Goal: Book appointment/travel/reservation

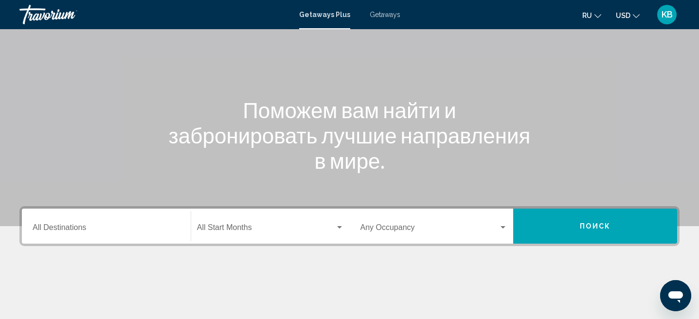
scroll to position [209, 0]
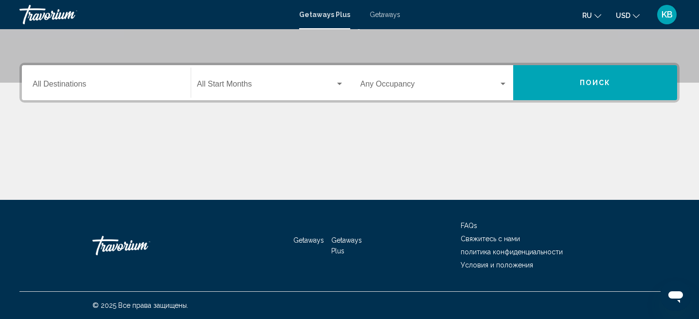
click at [163, 78] on div "Destination All Destinations" at bounding box center [106, 83] width 147 height 31
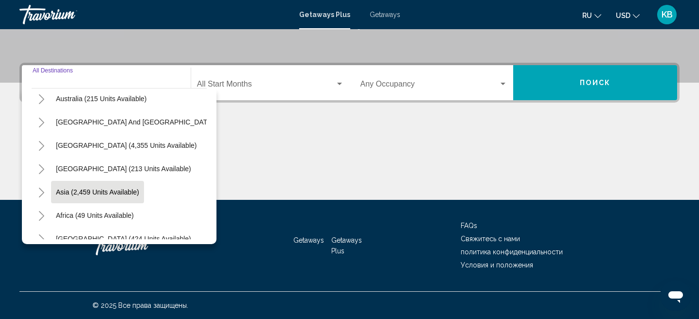
scroll to position [158, 0]
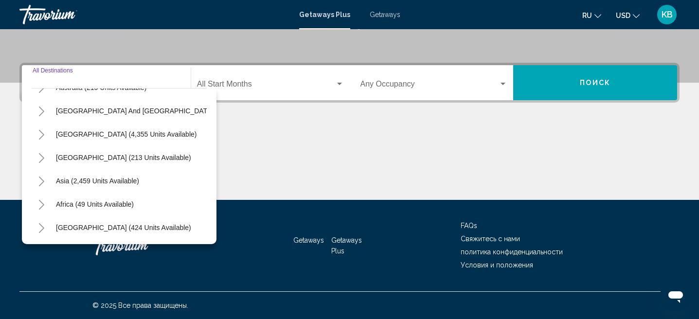
click at [38, 181] on icon "Toggle Asia (2,459 units available)" at bounding box center [41, 182] width 7 height 10
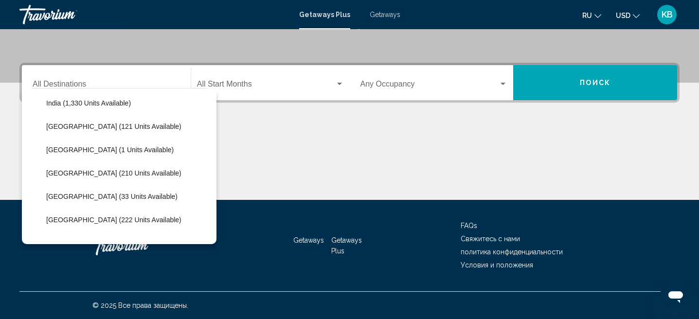
scroll to position [308, 0]
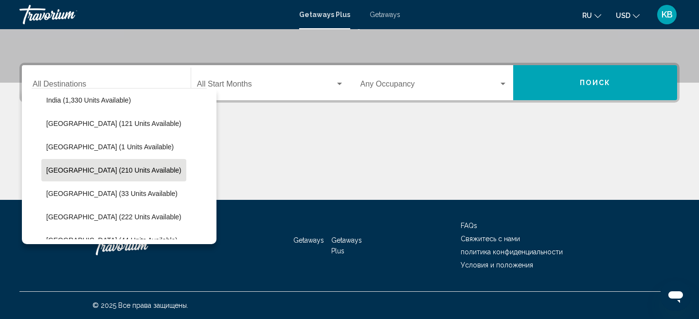
click at [99, 174] on span "[GEOGRAPHIC_DATA] (210 units available)" at bounding box center [113, 170] width 135 height 8
type input "**********"
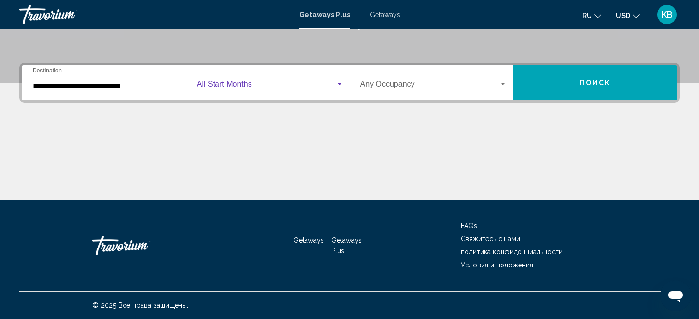
click at [329, 85] on span "Search widget" at bounding box center [266, 86] width 138 height 9
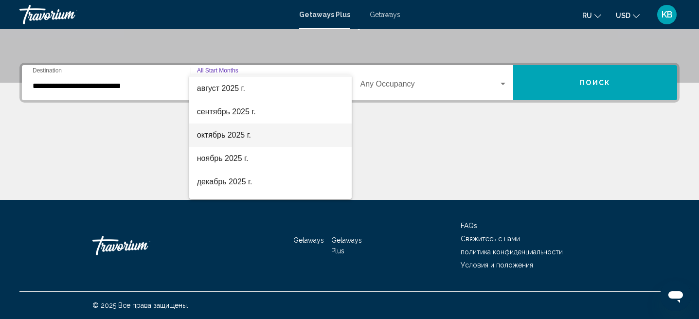
scroll to position [23, 0]
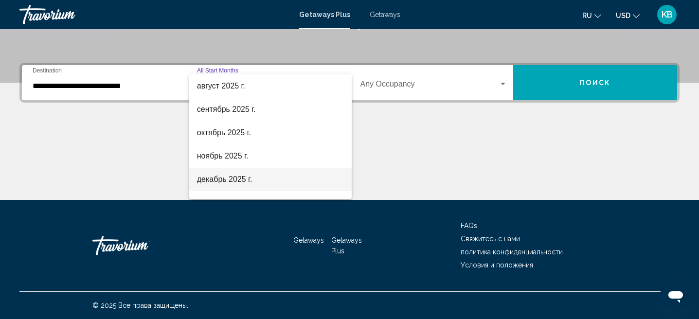
click at [253, 181] on span "декабрь 2025 г." at bounding box center [270, 179] width 147 height 23
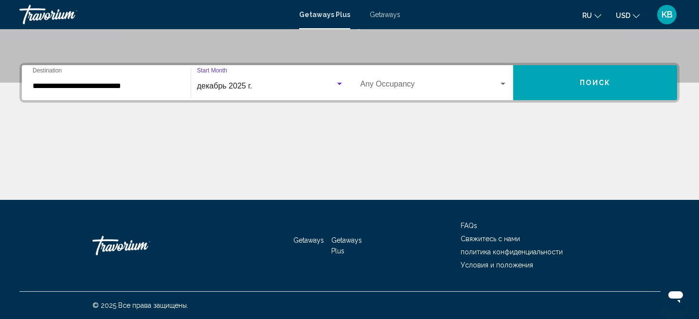
click at [486, 80] on div "Occupancy Any Occupancy" at bounding box center [433, 83] width 147 height 31
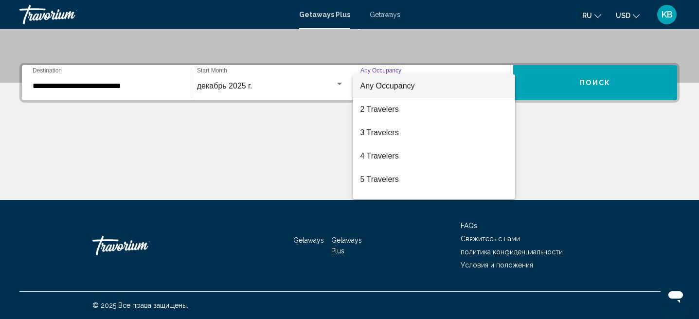
click at [567, 82] on div at bounding box center [349, 159] width 699 height 319
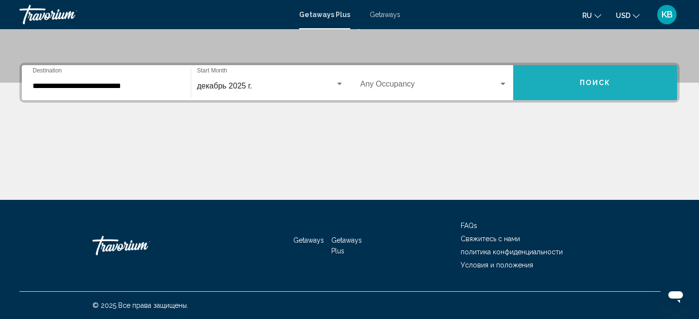
click at [567, 82] on button "Поиск" at bounding box center [595, 82] width 164 height 35
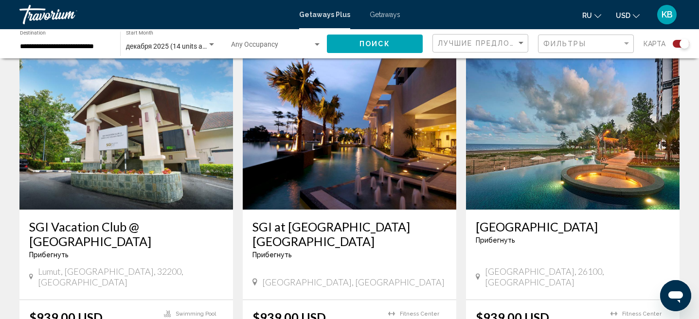
scroll to position [322, 0]
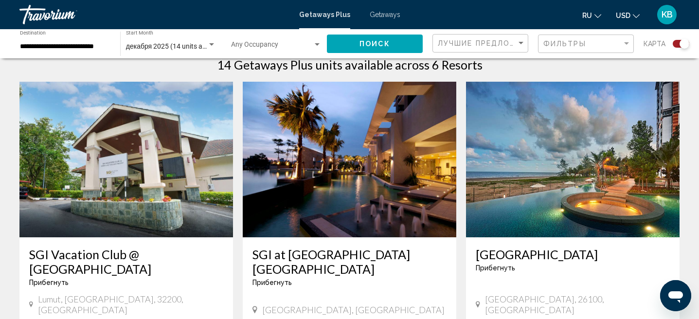
click at [372, 179] on img "Main content" at bounding box center [349, 160] width 213 height 156
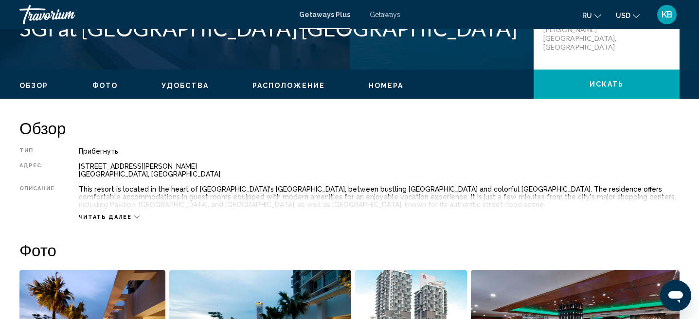
scroll to position [253, 0]
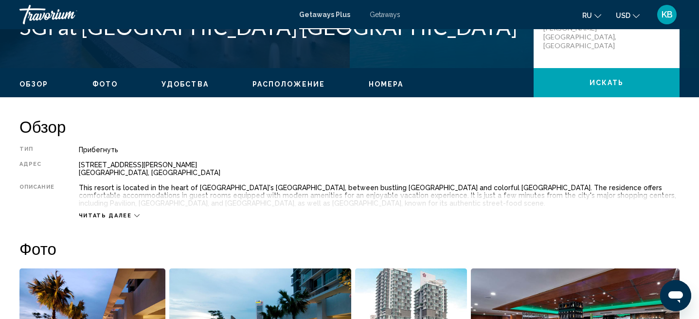
click at [130, 216] on div "Читать далее" at bounding box center [109, 215] width 61 height 6
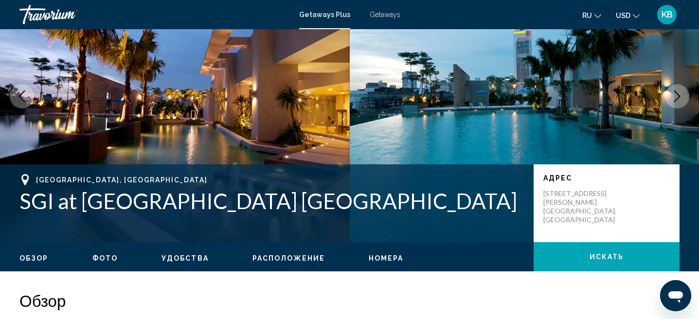
scroll to position [0, 0]
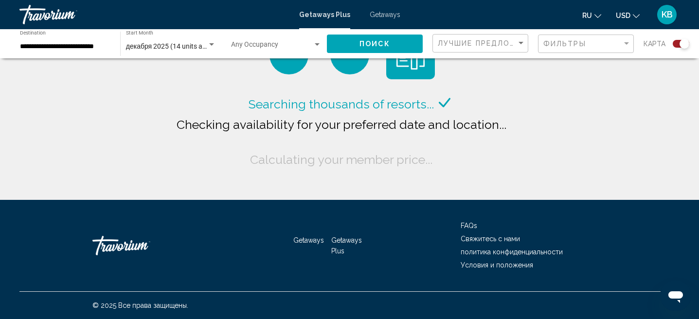
click at [304, 43] on span "Search widget" at bounding box center [272, 47] width 82 height 8
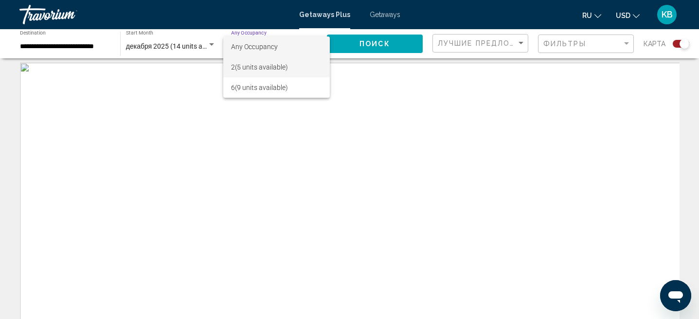
scroll to position [6, 0]
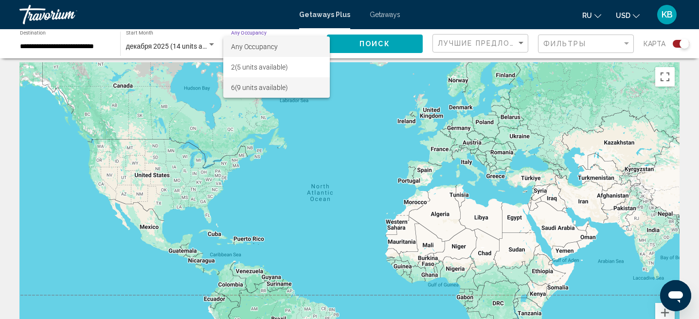
click at [272, 88] on span "6 (9 units available)" at bounding box center [276, 87] width 90 height 20
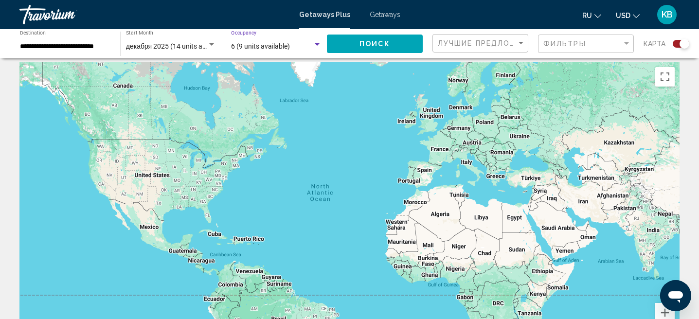
click at [361, 44] on span "Поиск" at bounding box center [374, 44] width 31 height 8
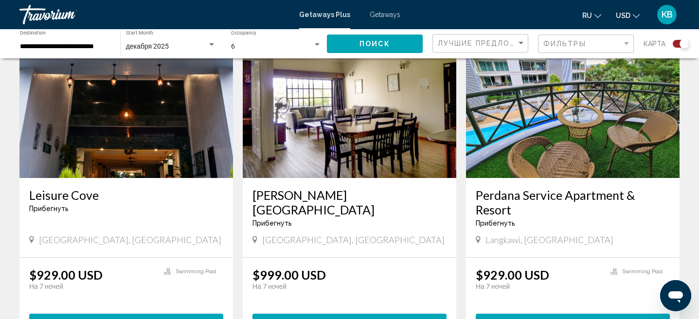
scroll to position [358, 0]
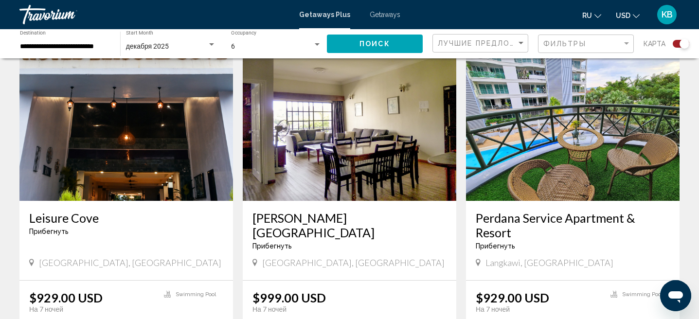
click at [545, 148] on img "Main content" at bounding box center [572, 123] width 213 height 156
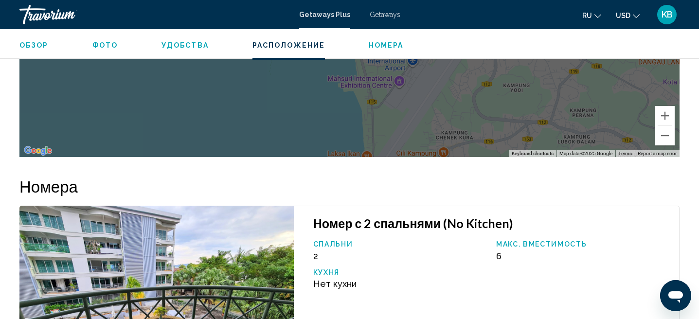
scroll to position [1445, 0]
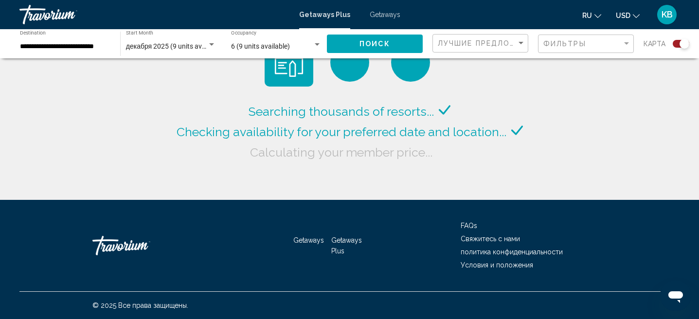
click at [309, 47] on div "6 (9 units available)" at bounding box center [272, 47] width 82 height 8
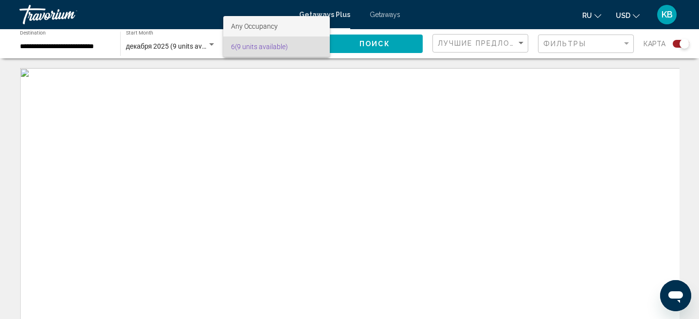
click at [276, 26] on span "Any Occupancy" at bounding box center [254, 26] width 47 height 8
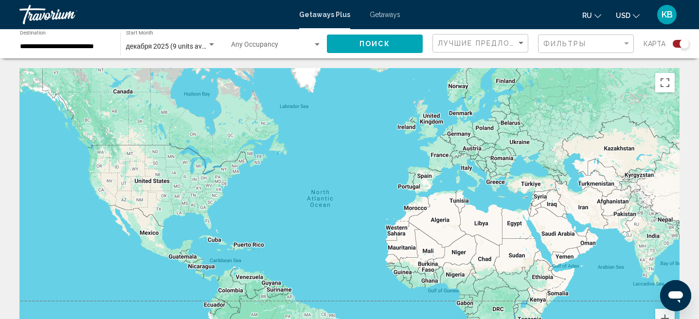
click at [293, 52] on div "Occupancy Any Occupancy" at bounding box center [276, 44] width 90 height 27
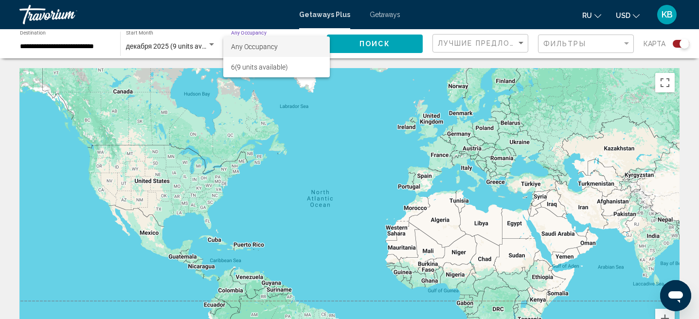
click at [167, 42] on div at bounding box center [349, 159] width 699 height 319
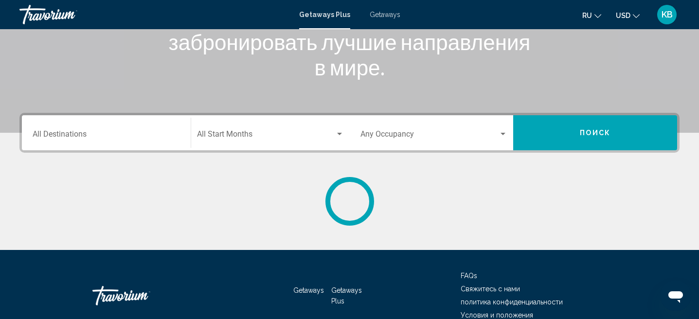
scroll to position [209, 0]
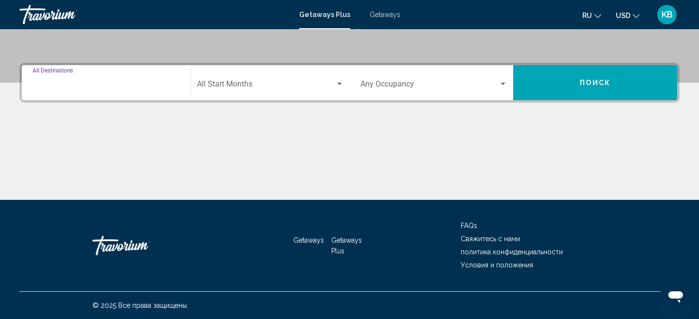
click at [172, 88] on input "Destination All Destinations" at bounding box center [106, 86] width 147 height 9
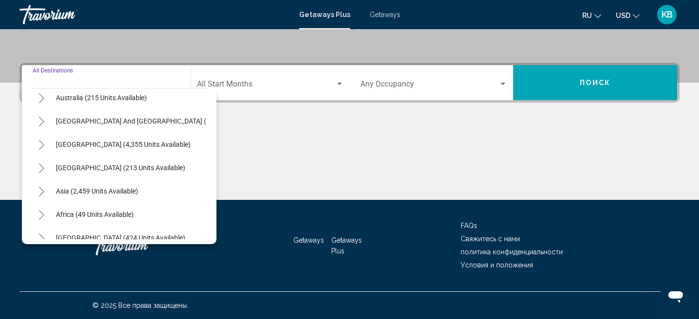
scroll to position [158, 0]
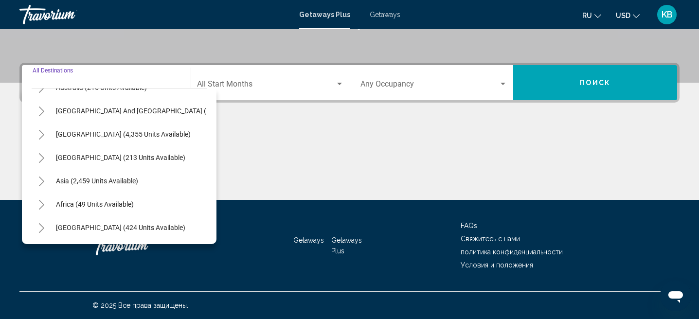
click at [40, 181] on icon "Toggle Asia (2,459 units available)" at bounding box center [41, 182] width 7 height 10
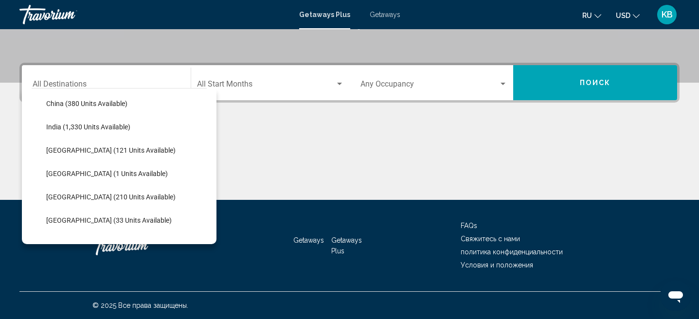
scroll to position [285, 0]
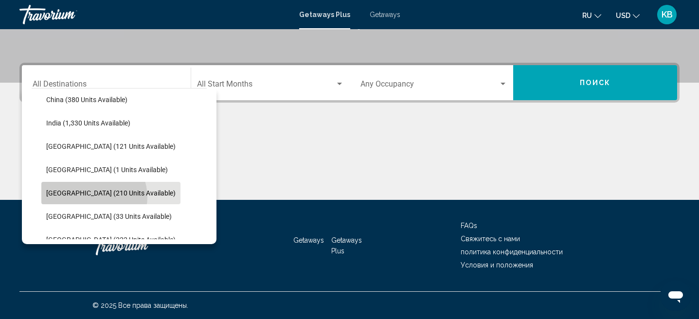
click at [93, 197] on button "[GEOGRAPHIC_DATA] (210 units available)" at bounding box center [110, 193] width 139 height 22
type input "**********"
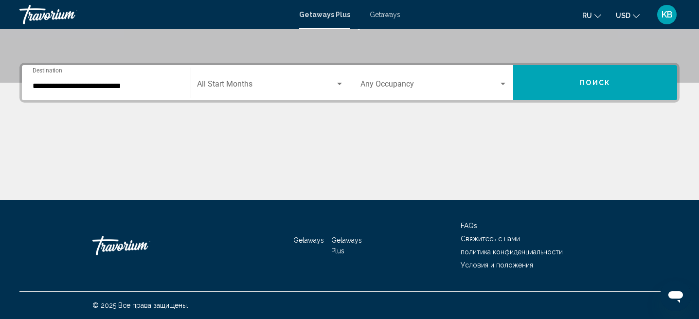
click at [261, 79] on div "Start Month All Start Months" at bounding box center [270, 83] width 147 height 31
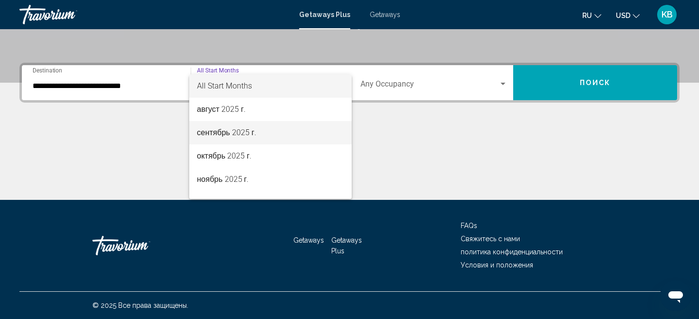
click at [243, 135] on span "сентябрь 2025 г." at bounding box center [270, 132] width 147 height 23
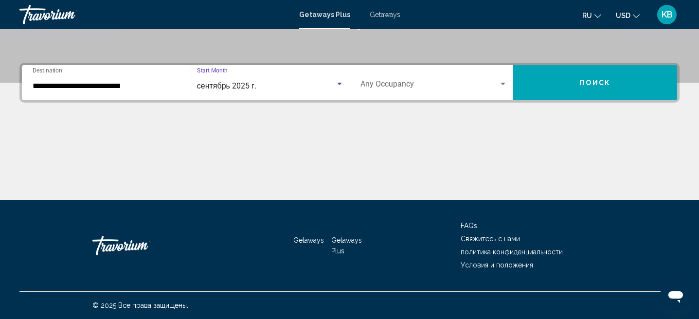
click at [414, 72] on div "Occupancy Any Occupancy" at bounding box center [433, 83] width 147 height 31
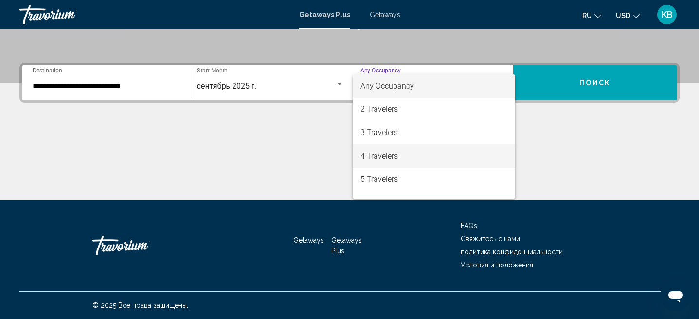
click at [381, 158] on span "4 Travelers" at bounding box center [433, 155] width 147 height 23
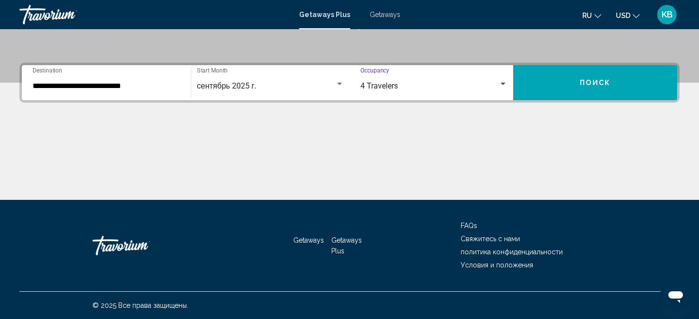
click at [584, 77] on button "Поиск" at bounding box center [595, 82] width 164 height 35
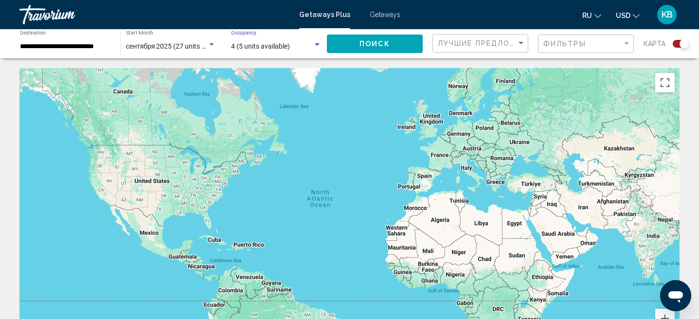
click at [250, 48] on span "4 (5 units available)" at bounding box center [260, 46] width 59 height 8
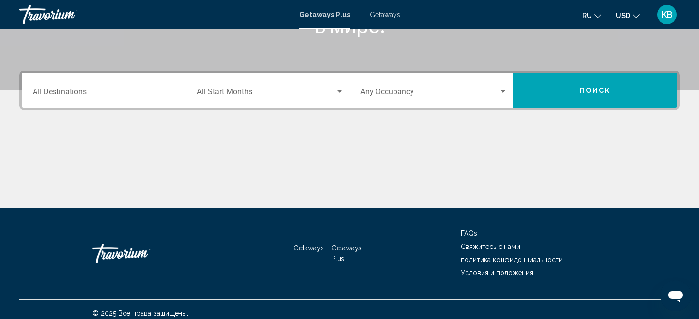
scroll to position [209, 0]
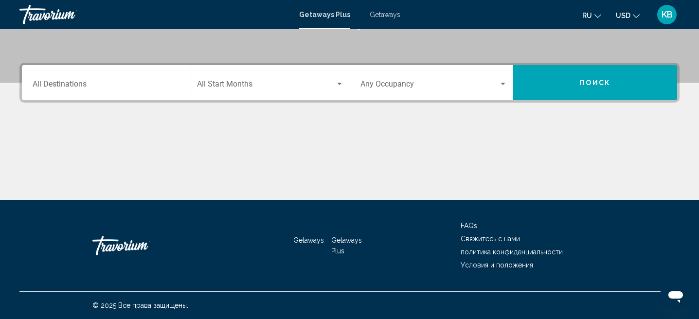
click at [462, 83] on span "Search widget" at bounding box center [429, 86] width 139 height 9
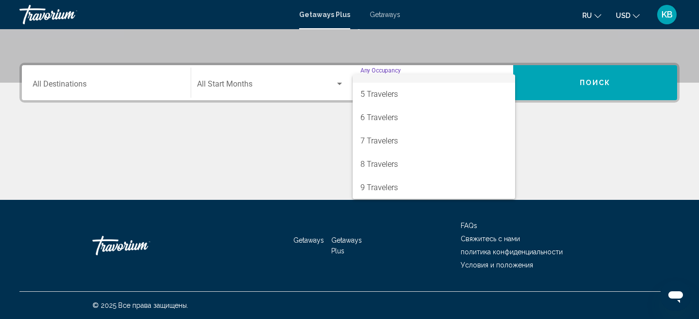
scroll to position [109, 0]
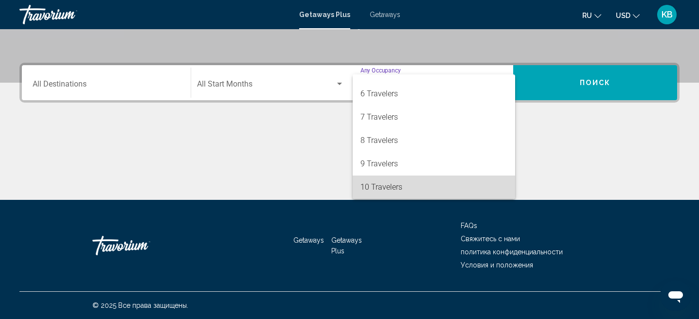
click at [412, 182] on span "10 Travelers" at bounding box center [433, 187] width 147 height 23
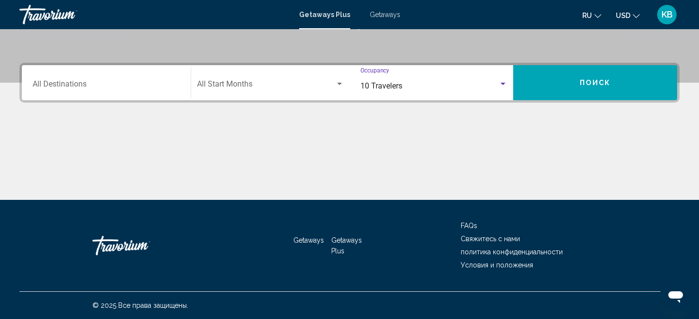
click at [161, 85] on input "Destination All Destinations" at bounding box center [106, 86] width 147 height 9
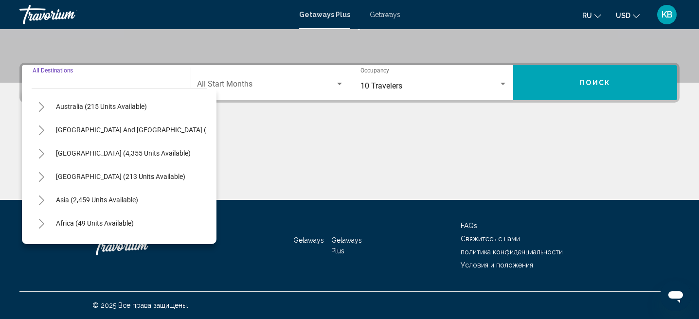
scroll to position [158, 0]
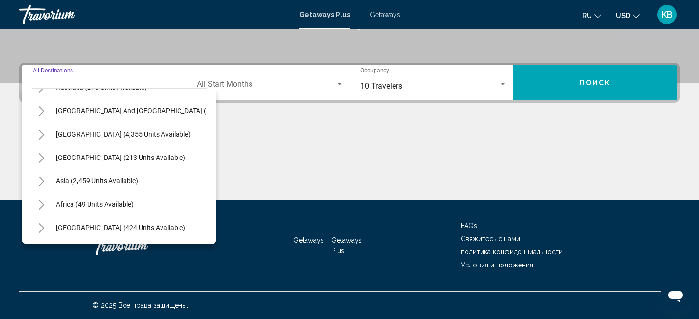
click at [43, 183] on icon "Toggle Asia (2,459 units available)" at bounding box center [41, 182] width 7 height 10
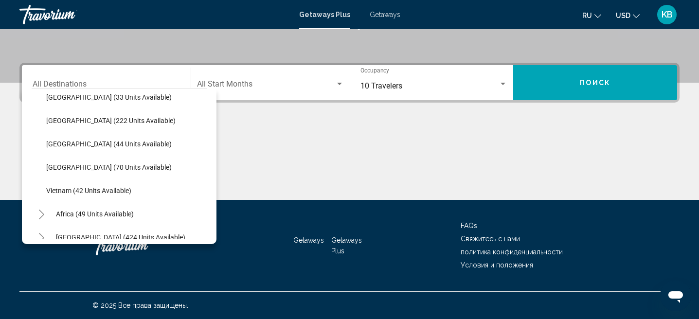
scroll to position [407, 0]
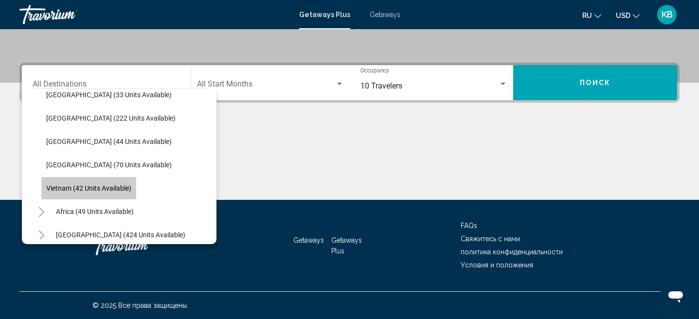
click at [108, 190] on span "Vietnam (42 units available)" at bounding box center [88, 188] width 85 height 8
type input "**********"
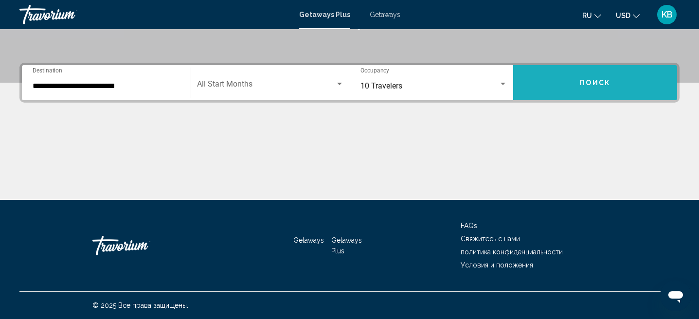
click at [621, 71] on button "Поиск" at bounding box center [595, 82] width 164 height 35
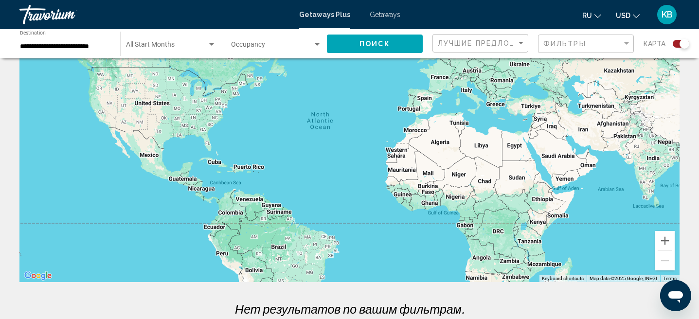
scroll to position [201, 0]
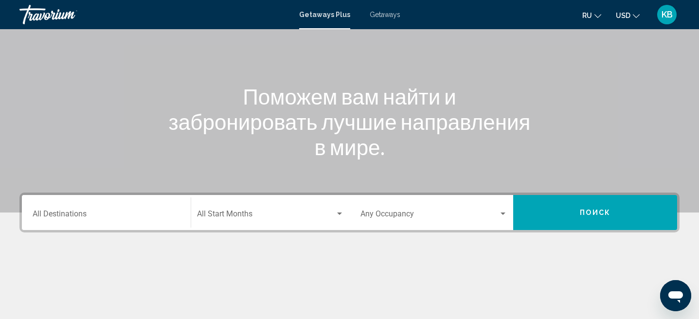
scroll to position [209, 0]
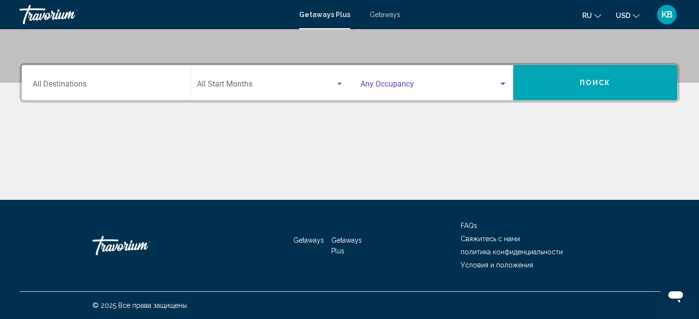
click at [397, 89] on span "Search widget" at bounding box center [429, 86] width 139 height 9
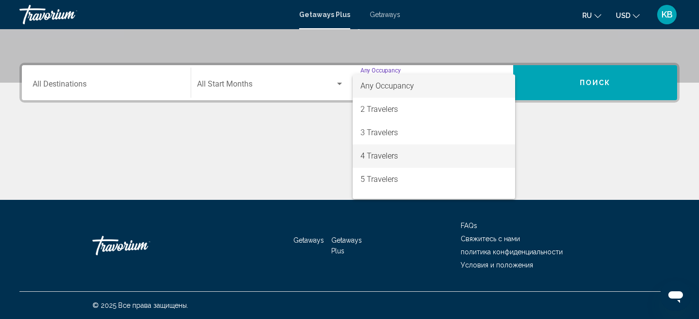
scroll to position [109, 0]
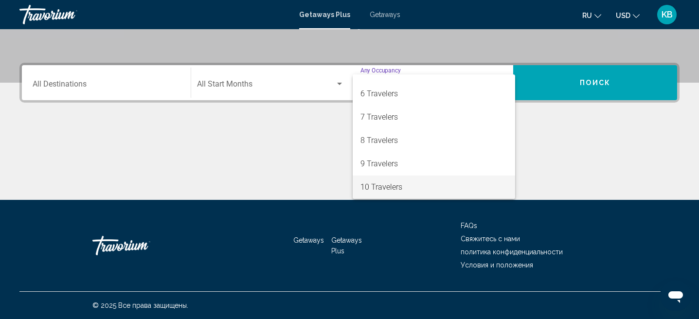
click at [390, 184] on span "10 Travelers" at bounding box center [433, 187] width 147 height 23
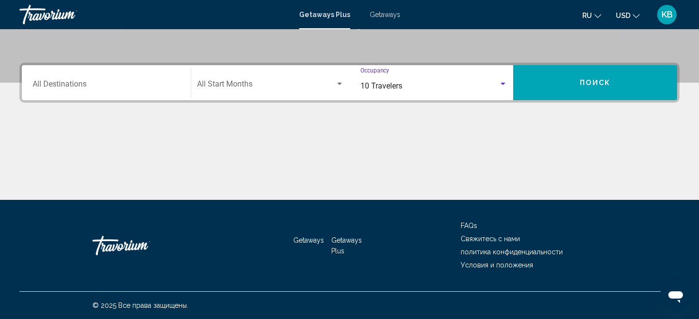
click at [594, 86] on span "Поиск" at bounding box center [595, 83] width 31 height 8
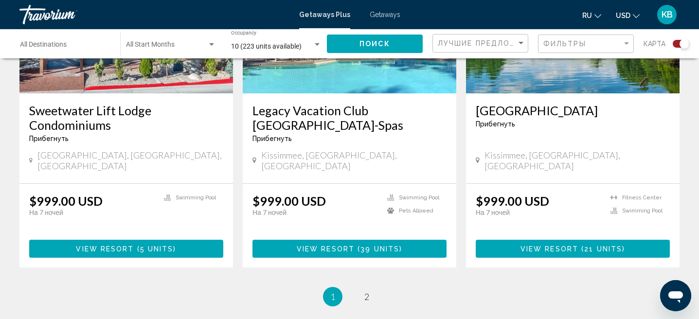
scroll to position [1502, 0]
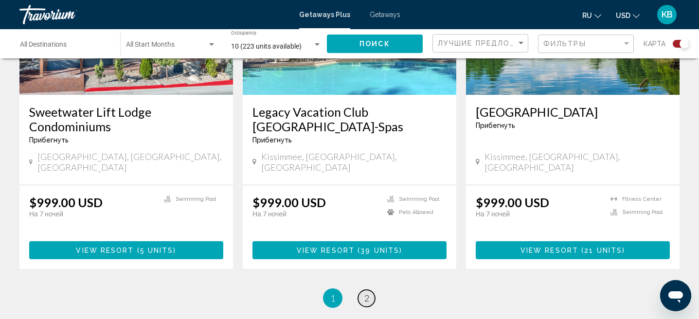
click at [362, 290] on link "page 2" at bounding box center [366, 298] width 17 height 17
